Goal: Task Accomplishment & Management: Use online tool/utility

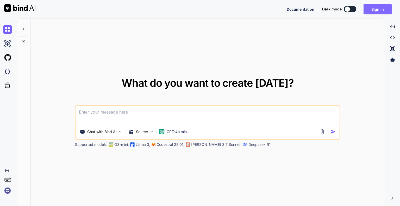
click at [383, 9] on button "Sign in" at bounding box center [377, 9] width 28 height 10
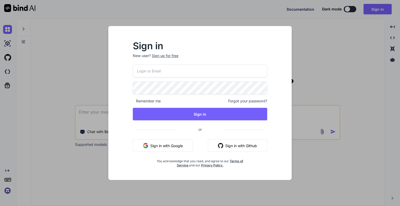
click at [158, 76] on input "email" at bounding box center [200, 71] width 134 height 13
paste input "[EMAIL_ADDRESS][DOMAIN_NAME]"
type input "[EMAIL_ADDRESS][DOMAIN_NAME]"
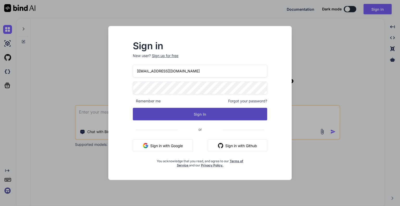
click at [170, 115] on button "Sign In" at bounding box center [200, 114] width 134 height 12
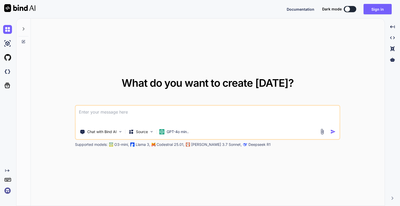
click at [352, 8] on button at bounding box center [350, 9] width 12 height 6
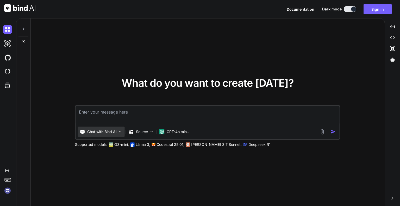
click at [113, 130] on p "Chat with Bind AI" at bounding box center [101, 131] width 29 height 5
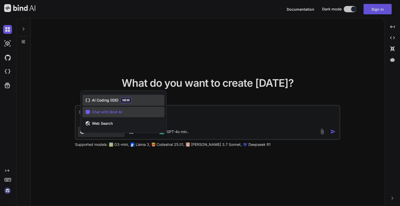
click at [113, 98] on span "AI Coding (IDE)" at bounding box center [105, 100] width 27 height 5
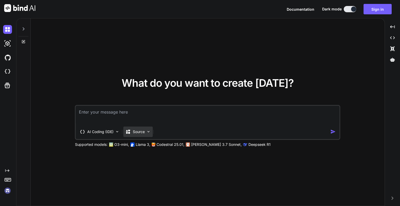
click at [137, 131] on p "Source" at bounding box center [139, 131] width 12 height 5
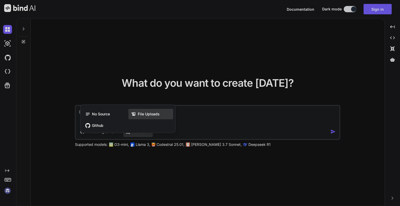
click at [156, 115] on span "File Uploads" at bounding box center [149, 113] width 22 height 5
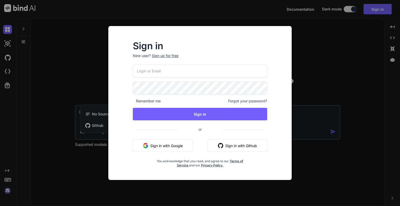
click at [320, 53] on div "Sign in New user? Sign up for free Remember me Forgot your password? Sign In or…" at bounding box center [200, 103] width 400 height 206
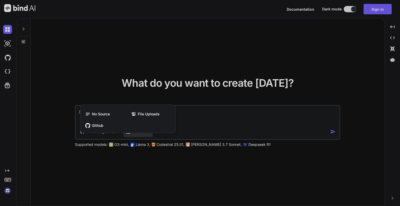
click at [375, 15] on div at bounding box center [200, 103] width 400 height 206
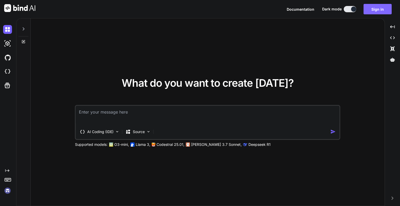
click at [375, 9] on button "Sign in" at bounding box center [377, 9] width 28 height 10
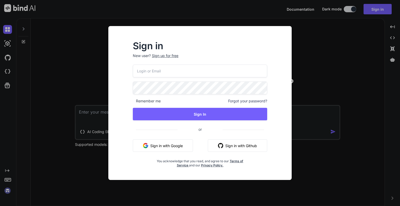
click at [85, 206] on html "Documentation Dark mode Sign in Created with Pixso. Created with Pixso. What do…" at bounding box center [200, 103] width 400 height 206
click at [153, 74] on input "email" at bounding box center [200, 71] width 134 height 13
paste input "[EMAIL_ADDRESS][DOMAIN_NAME]"
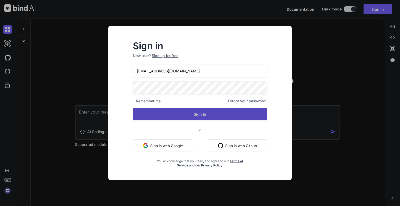
type input "[EMAIL_ADDRESS][DOMAIN_NAME]"
click at [192, 116] on button "Sign In" at bounding box center [200, 114] width 134 height 12
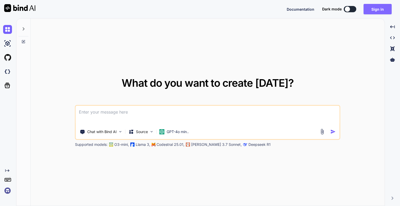
click at [382, 13] on button "Sign in" at bounding box center [377, 9] width 28 height 10
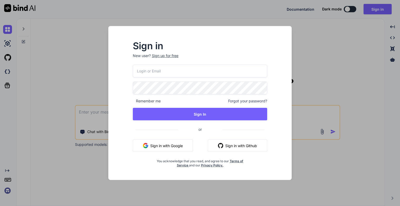
click at [172, 68] on input "email" at bounding box center [200, 71] width 134 height 13
paste input "[EMAIL_ADDRESS][DOMAIN_NAME]"
type input "[EMAIL_ADDRESS][DOMAIN_NAME]"
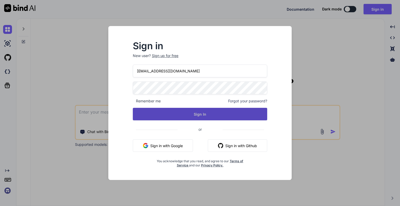
click at [166, 114] on button "Sign In" at bounding box center [200, 114] width 134 height 12
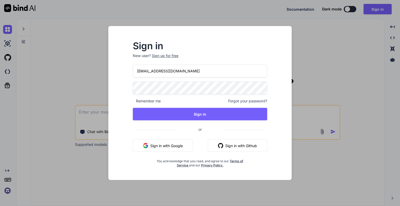
click at [187, 76] on input "[EMAIL_ADDRESS][DOMAIN_NAME]" at bounding box center [200, 71] width 134 height 13
click at [136, 71] on input "[EMAIL_ADDRESS][DOMAIN_NAME]" at bounding box center [200, 71] width 134 height 13
click at [112, 86] on div "Sign in New user? Sign up for free [EMAIL_ADDRESS][DOMAIN_NAME] Remember me For…" at bounding box center [199, 103] width 183 height 154
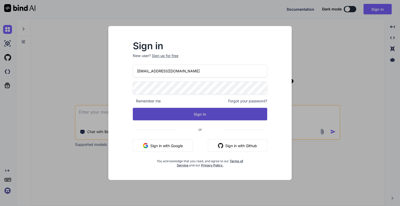
click at [147, 109] on button "Sign In" at bounding box center [200, 114] width 134 height 12
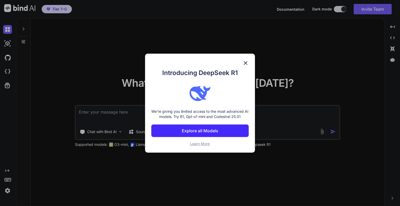
click at [247, 60] on img at bounding box center [245, 63] width 6 height 6
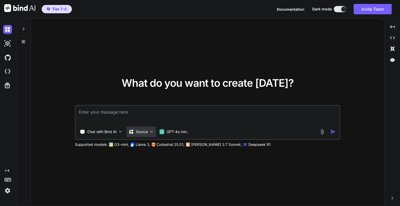
click at [153, 131] on img at bounding box center [151, 131] width 4 height 4
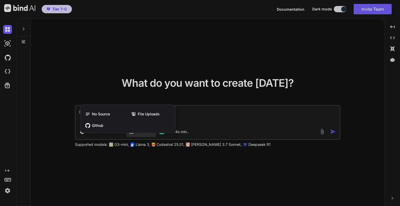
click at [218, 111] on div at bounding box center [200, 103] width 400 height 206
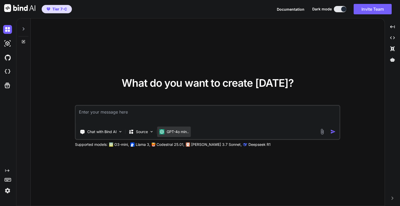
click at [178, 133] on p "GPT-4o min.." at bounding box center [178, 131] width 22 height 5
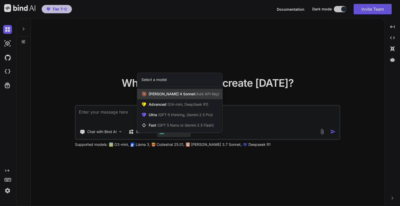
click at [195, 93] on span "(Add API Key)" at bounding box center [207, 94] width 24 height 4
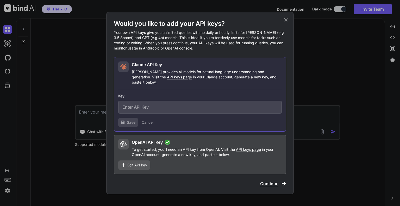
click at [167, 107] on input "text" at bounding box center [199, 107] width 163 height 13
click at [148, 120] on button "Cancel" at bounding box center [148, 122] width 12 height 5
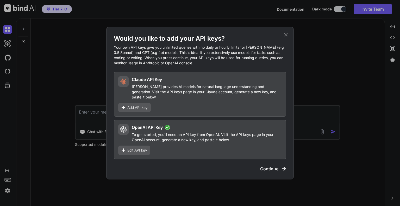
click at [270, 166] on span "Continue" at bounding box center [269, 169] width 18 height 6
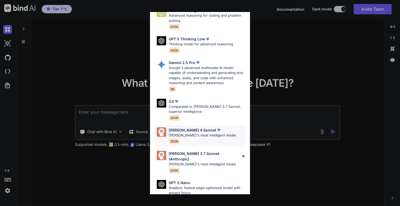
scroll to position [167, 0]
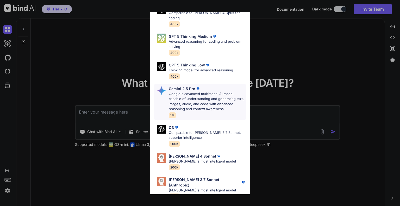
click at [196, 100] on p "Google's advanced multimodal AI model capable of understanding and generating t…" at bounding box center [207, 101] width 77 height 20
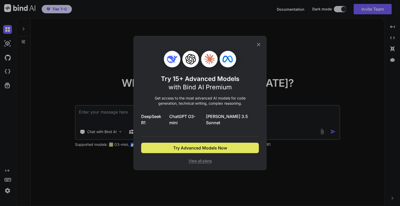
click at [218, 148] on span "Try Advanced Models Now" at bounding box center [200, 148] width 54 height 6
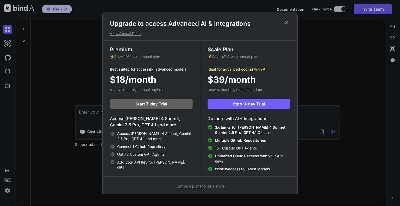
click at [288, 20] on icon at bounding box center [287, 23] width 6 height 6
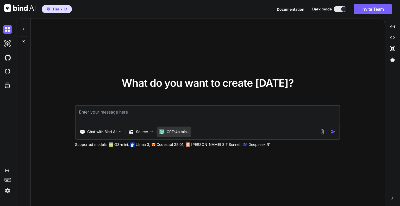
click at [180, 131] on p "GPT-4o min.." at bounding box center [178, 131] width 22 height 5
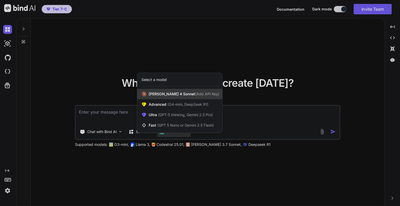
click at [164, 94] on span "[PERSON_NAME] 4 Sonnet (Add API Key)" at bounding box center [184, 93] width 71 height 5
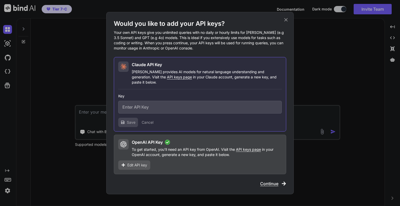
click at [268, 180] on span "Continue" at bounding box center [269, 183] width 18 height 6
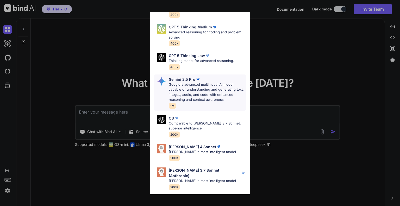
scroll to position [208, 0]
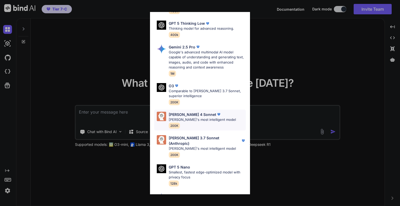
click at [205, 117] on p "[PERSON_NAME]'s most intelligent model" at bounding box center [202, 119] width 67 height 5
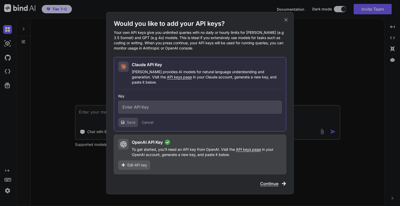
scroll to position [0, 0]
click at [160, 105] on input "text" at bounding box center [199, 107] width 163 height 13
click at [145, 120] on button "Cancel" at bounding box center [148, 122] width 12 height 5
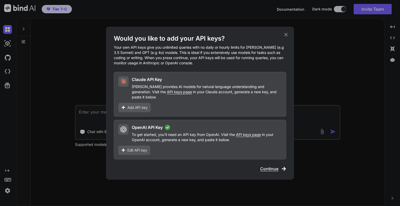
click at [268, 166] on span "Continue" at bounding box center [269, 169] width 18 height 6
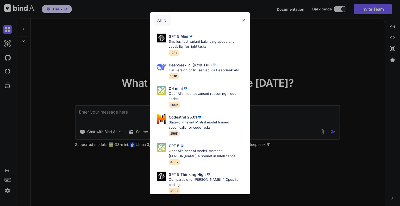
click at [244, 18] on img at bounding box center [243, 20] width 4 height 4
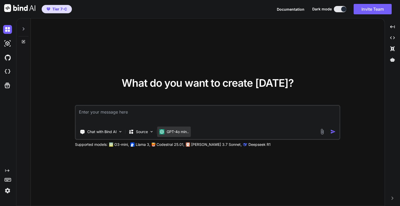
click at [186, 133] on p "GPT-4o min.." at bounding box center [178, 131] width 22 height 5
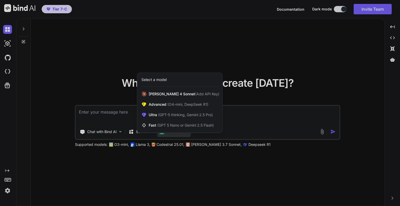
click at [316, 66] on div at bounding box center [200, 103] width 400 height 206
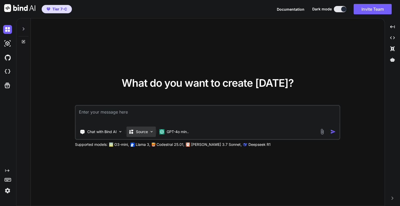
click at [148, 129] on div "Source" at bounding box center [141, 132] width 29 height 10
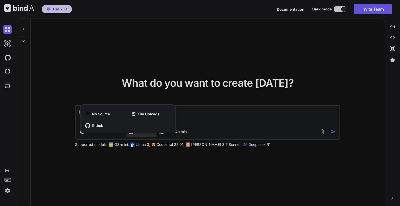
click at [206, 64] on div at bounding box center [200, 103] width 400 height 206
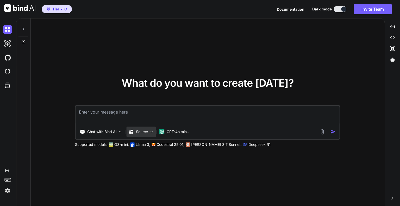
click at [141, 129] on p "Source" at bounding box center [142, 131] width 12 height 5
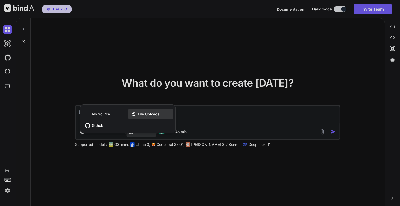
click at [149, 114] on span "File Uploads" at bounding box center [149, 113] width 22 height 5
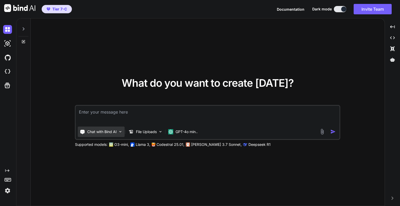
click at [121, 131] on img at bounding box center [120, 131] width 4 height 4
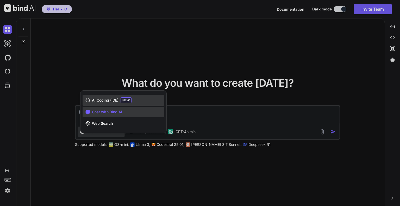
click at [111, 102] on span "AI Coding (IDE)" at bounding box center [105, 100] width 27 height 5
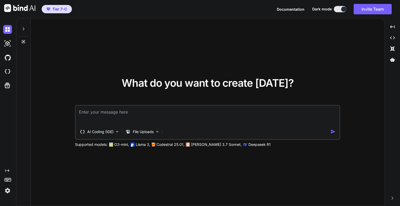
click at [292, 66] on div "What do you want to create [DATE]? AI Coding (IDE) File Uploads Supported model…" at bounding box center [208, 112] width 354 height 188
click at [23, 41] on icon at bounding box center [23, 42] width 4 height 4
click at [23, 27] on icon at bounding box center [23, 29] width 4 height 4
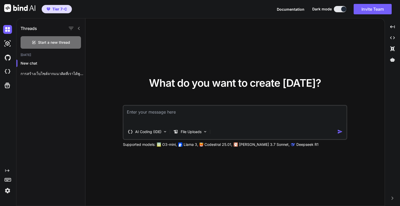
click at [144, 111] on textarea at bounding box center [235, 115] width 223 height 19
click at [393, 36] on icon "Created with Pixso." at bounding box center [392, 37] width 5 height 5
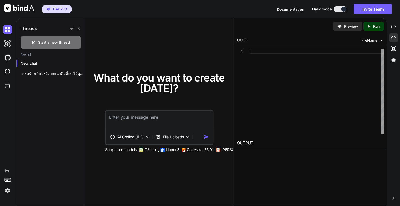
click at [8, 192] on img at bounding box center [7, 190] width 9 height 9
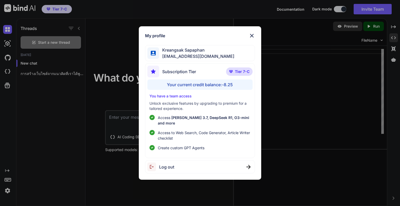
click at [5, 46] on div "My profile [PERSON_NAME] [EMAIL_ADDRESS][DOMAIN_NAME] Subscription Tier Tier 7-…" at bounding box center [200, 103] width 400 height 206
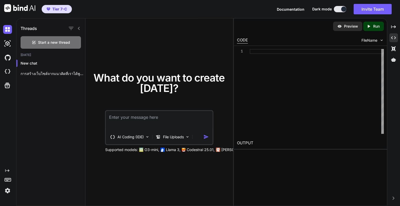
click at [7, 63] on div at bounding box center [8, 57] width 11 height 14
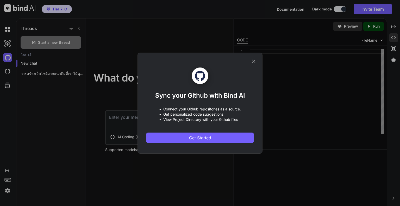
click at [252, 61] on icon at bounding box center [254, 61] width 6 height 6
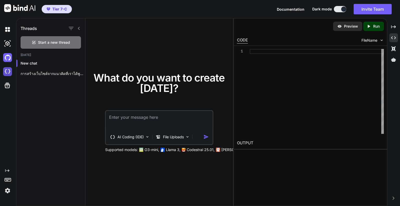
click at [9, 72] on img at bounding box center [7, 71] width 9 height 9
click at [63, 42] on span "Start a new thread" at bounding box center [54, 42] width 32 height 5
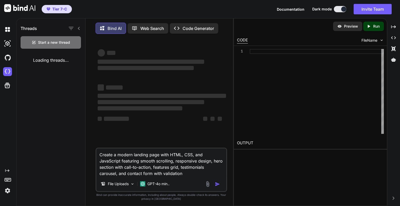
click at [58, 8] on span "Tier 7-C" at bounding box center [59, 9] width 15 height 5
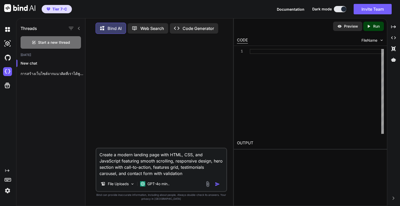
click at [10, 193] on img at bounding box center [7, 190] width 9 height 9
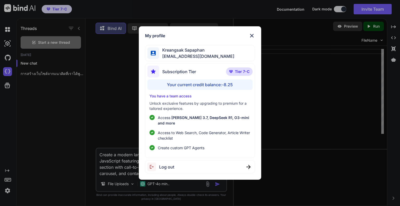
click at [251, 37] on img at bounding box center [252, 36] width 6 height 6
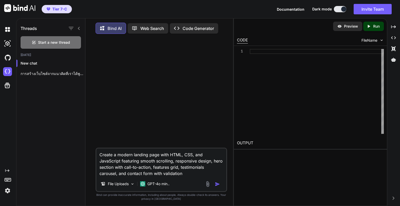
click at [378, 28] on p "Run" at bounding box center [376, 26] width 7 height 5
click at [395, 39] on icon "Created with Pixso." at bounding box center [393, 37] width 5 height 5
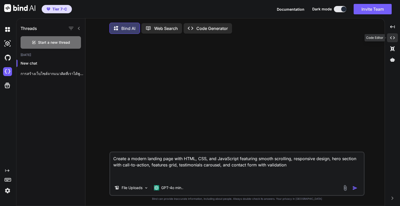
click at [395, 39] on div "Created with Pixso." at bounding box center [392, 37] width 11 height 9
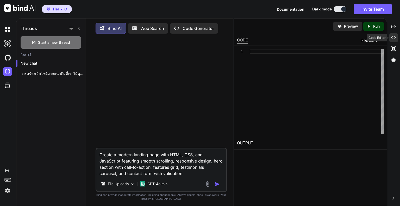
click at [395, 39] on icon "Created with Pixso." at bounding box center [393, 37] width 5 height 5
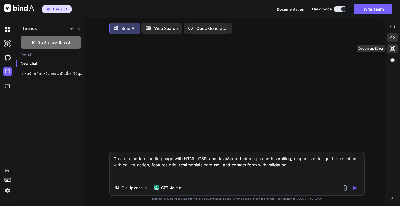
click at [394, 46] on div "Created with Pixso." at bounding box center [392, 48] width 11 height 9
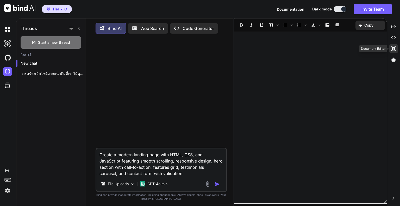
click at [394, 46] on icon "Created with Pixso." at bounding box center [393, 48] width 5 height 5
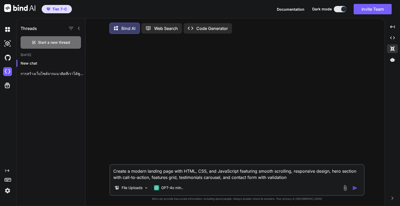
click at [21, 8] on img at bounding box center [19, 8] width 31 height 8
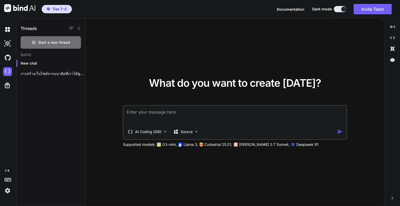
click at [4, 9] on div at bounding box center [17, 9] width 35 height 18
click at [8, 6] on img at bounding box center [19, 8] width 31 height 8
click at [7, 180] on icon at bounding box center [7, 179] width 7 height 7
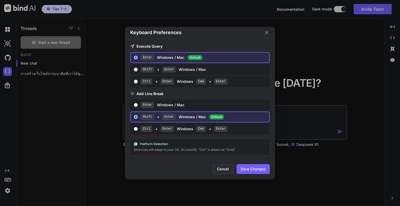
click at [223, 171] on button "Cancel" at bounding box center [222, 169] width 21 height 10
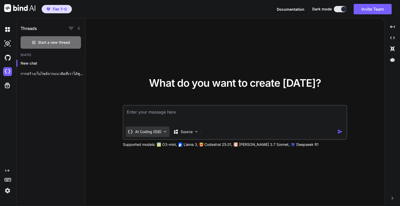
click at [164, 133] on img at bounding box center [165, 131] width 4 height 4
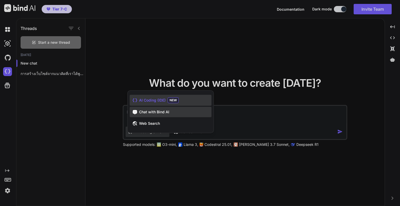
click at [167, 114] on span "Chat with Bind AI" at bounding box center [154, 111] width 30 height 5
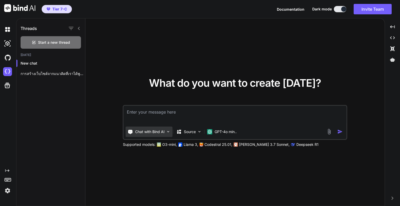
click at [152, 131] on p "Chat with Bind AI" at bounding box center [149, 131] width 29 height 5
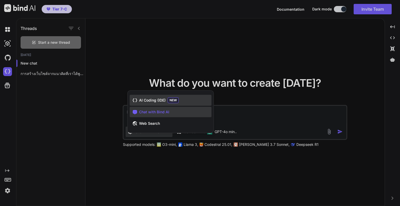
click at [164, 101] on span "AI Coding (IDE)" at bounding box center [152, 100] width 27 height 5
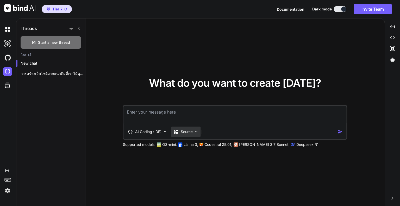
click at [196, 134] on div "Source" at bounding box center [185, 132] width 29 height 10
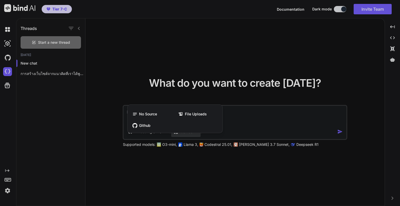
click at [253, 124] on div at bounding box center [200, 103] width 400 height 206
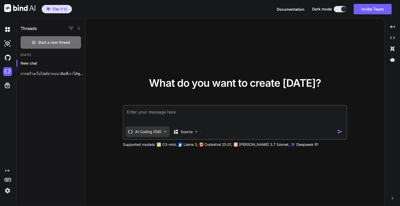
click at [160, 134] on p "AI Coding (IDE)" at bounding box center [148, 131] width 26 height 5
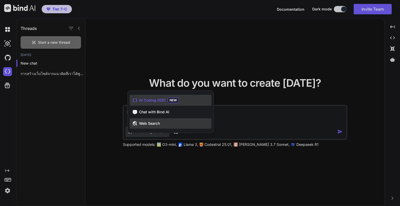
click at [163, 122] on div "Web Search" at bounding box center [171, 123] width 82 height 10
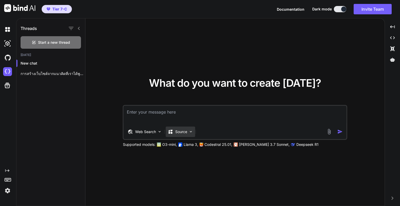
click at [191, 132] on img at bounding box center [191, 131] width 4 height 4
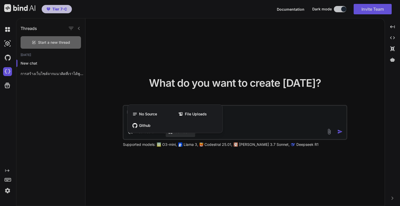
click at [190, 132] on div "No Source File Uploads Github" at bounding box center [175, 120] width 95 height 26
click at [145, 136] on div at bounding box center [200, 103] width 400 height 206
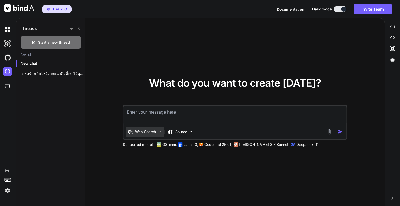
click at [150, 133] on p "Web Search" at bounding box center [145, 131] width 21 height 5
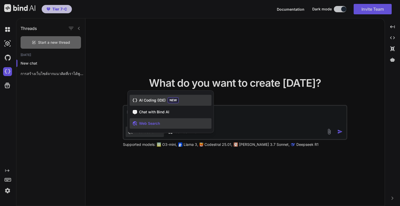
click at [163, 100] on span "AI Coding (IDE)" at bounding box center [152, 100] width 27 height 5
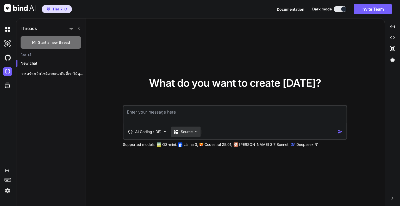
click at [190, 134] on p "Source" at bounding box center [187, 131] width 12 height 5
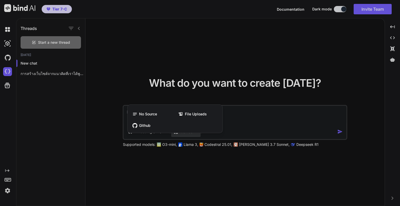
click at [190, 134] on div at bounding box center [200, 103] width 400 height 206
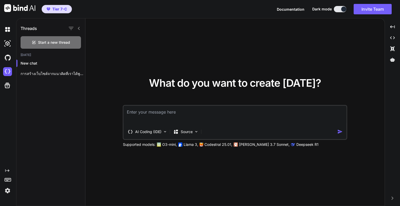
click at [219, 163] on div "What do you want to create [DATE]? AI Coding (IDE) Source Supported models: O3-…" at bounding box center [234, 112] width 299 height 188
click at [192, 118] on textarea at bounding box center [235, 115] width 223 height 19
click at [10, 191] on img at bounding box center [7, 190] width 9 height 9
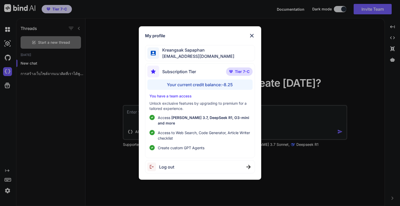
click at [180, 161] on div "Log out" at bounding box center [200, 166] width 110 height 13
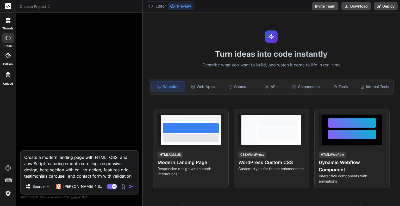
click at [132, 186] on img "button" at bounding box center [130, 186] width 5 height 5
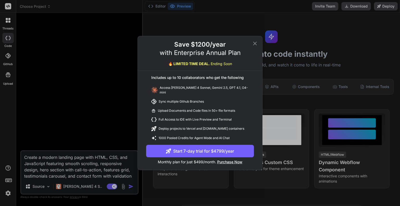
click at [257, 44] on icon at bounding box center [255, 43] width 6 height 6
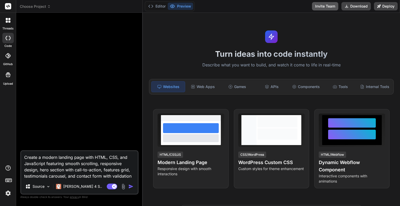
click at [317, 7] on button "Invite Team" at bounding box center [325, 6] width 26 height 8
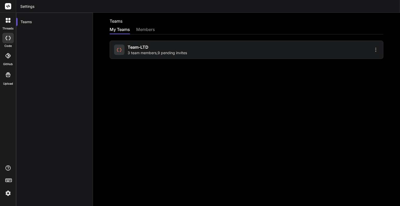
click at [161, 53] on span "3 team members , 9 pending invites" at bounding box center [157, 52] width 59 height 5
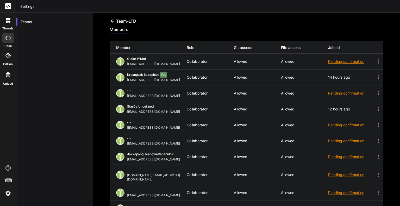
click at [148, 77] on div "Kreangsak Sapaphan You" at bounding box center [154, 75] width 55 height 5
click at [11, 37] on div at bounding box center [7, 38] width 11 height 10
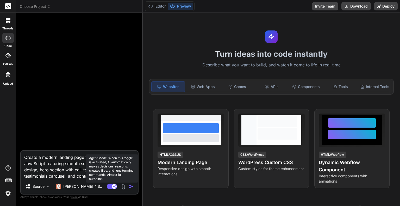
click at [111, 187] on rect at bounding box center [112, 187] width 10 height 6
click at [111, 187] on rect at bounding box center [109, 186] width 5 height 5
type textarea "x"
click at [131, 189] on div "Agent Mode. When this toggle is activated, AI automatically makes decisions, re…" at bounding box center [121, 186] width 30 height 6
click at [130, 186] on img "button" at bounding box center [130, 186] width 5 height 5
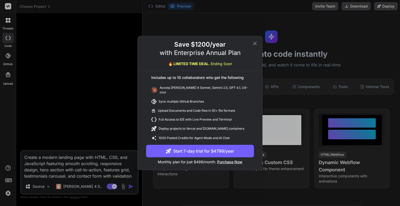
click at [256, 45] on icon at bounding box center [255, 43] width 6 height 6
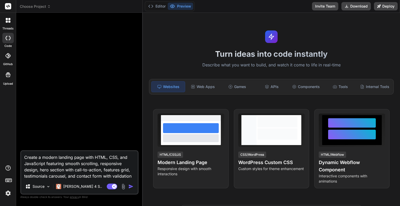
click at [107, 125] on div at bounding box center [79, 83] width 117 height 133
click at [198, 87] on div "Web Apps" at bounding box center [202, 86] width 33 height 11
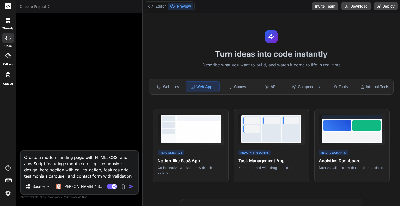
click at [131, 188] on img "button" at bounding box center [130, 186] width 5 height 5
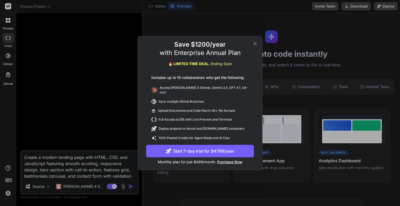
click at [216, 152] on button "Start 7-day trial for $4799/year" at bounding box center [200, 151] width 108 height 12
